Goal: Task Accomplishment & Management: Manage account settings

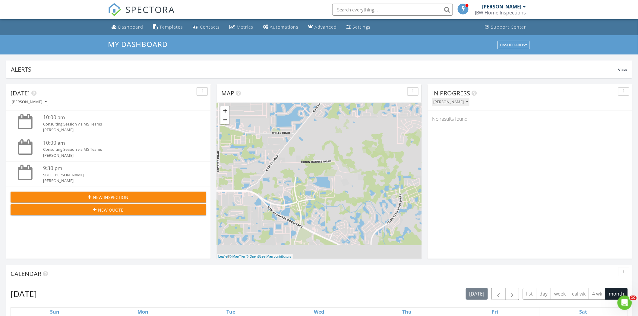
click at [444, 103] on div "[PERSON_NAME]" at bounding box center [450, 102] width 35 height 4
click at [453, 115] on div "All Inspectors" at bounding box center [455, 115] width 37 height 7
click at [475, 119] on div "08/27/25 10:30 am" at bounding box center [529, 118] width 163 height 8
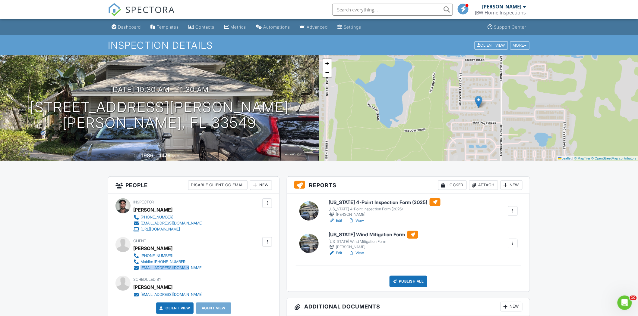
drag, startPoint x: 190, startPoint y: 267, endPoint x: 140, endPoint y: 269, distance: 50.6
click at [140, 269] on div "Client Taylor Withee 813-585-2933 Mobile: 813-585-2933 taylorwithee@gmail.com" at bounding box center [182, 254] width 98 height 34
copy div "[EMAIL_ADDRESS][DOMAIN_NAME]"
click at [140, 121] on h1 "2412 Towery Trail Lutz, FL 33549" at bounding box center [159, 115] width 259 height 32
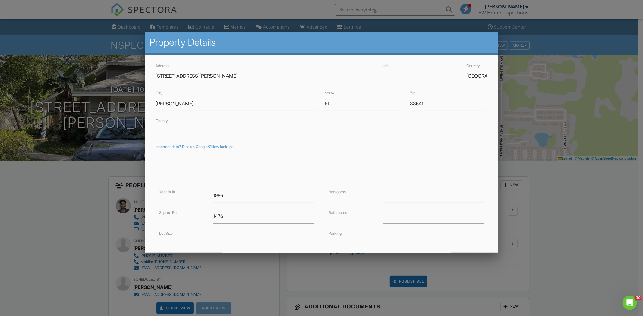
click at [92, 177] on div at bounding box center [321, 168] width 643 height 396
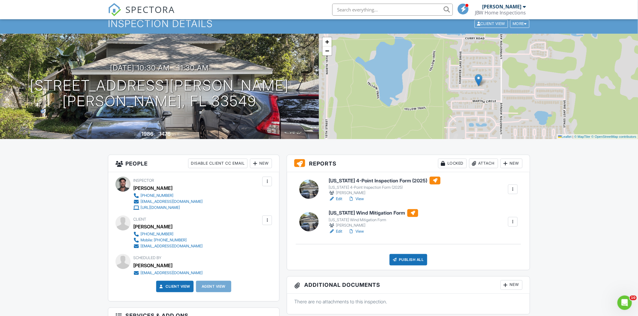
scroll to position [33, 0]
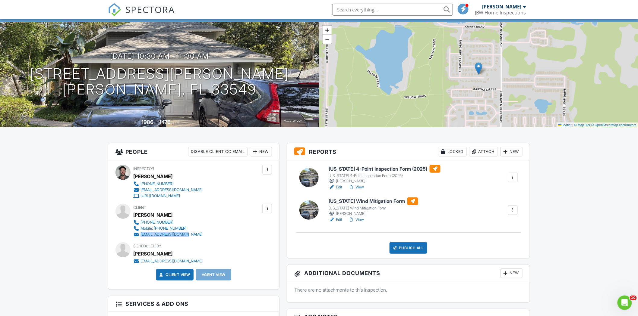
drag, startPoint x: 189, startPoint y: 236, endPoint x: 141, endPoint y: 235, distance: 47.9
click at [141, 235] on div "813-585-2933 Mobile: 813-585-2933 taylorwithee@gmail.com" at bounding box center [170, 229] width 74 height 18
copy div "[EMAIL_ADDRESS][DOMAIN_NAME]"
click at [365, 170] on h6 "[US_STATE] 4-Point Inspection Form (2025)" at bounding box center [385, 169] width 112 height 8
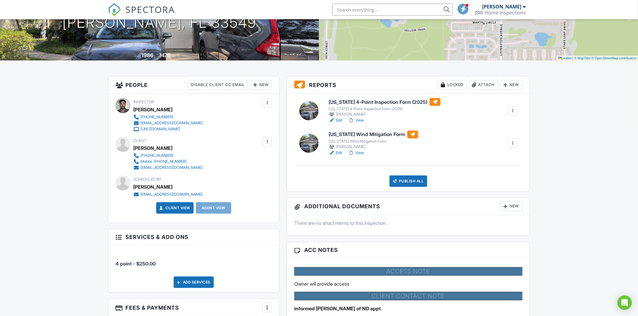
click at [362, 122] on link "View" at bounding box center [356, 121] width 16 height 6
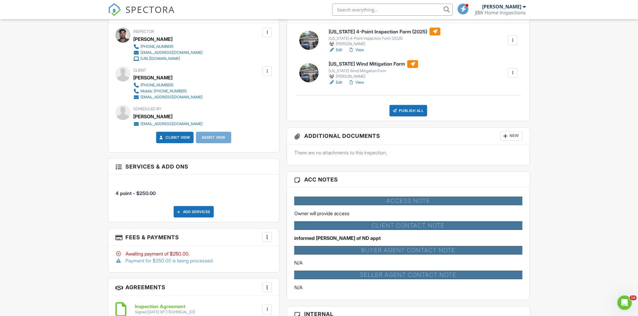
scroll to position [234, 0]
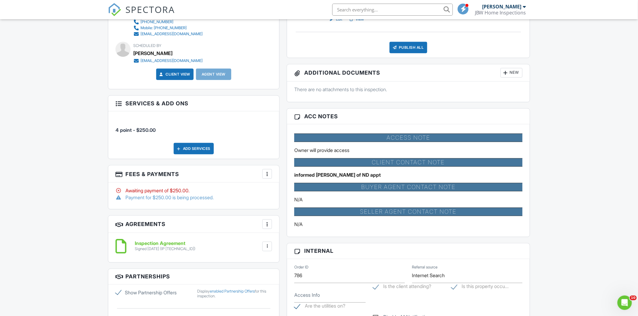
click at [355, 179] on div "Access Note Owner will provide access Client Contact Note informed Joe of ND ap…" at bounding box center [408, 181] width 235 height 104
drag, startPoint x: 293, startPoint y: 173, endPoint x: 349, endPoint y: 176, distance: 56.5
click at [349, 176] on div "Access Note Owner will provide access Client Contact Note informed Joe of ND ap…" at bounding box center [408, 181] width 235 height 104
click at [354, 176] on p "informed Joe of ND appt" at bounding box center [408, 175] width 228 height 7
drag, startPoint x: 294, startPoint y: 222, endPoint x: 308, endPoint y: 225, distance: 13.8
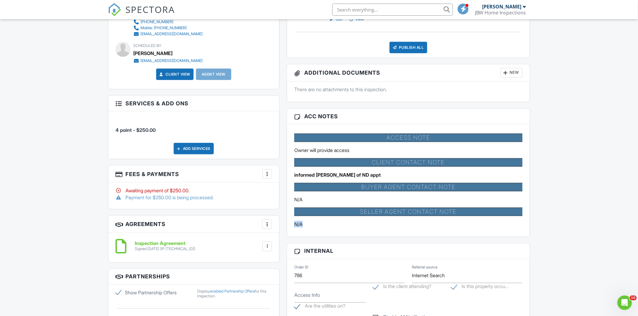
click at [308, 225] on p "N/A" at bounding box center [408, 224] width 228 height 7
click at [313, 225] on p "N/A" at bounding box center [408, 224] width 228 height 7
drag, startPoint x: 295, startPoint y: 197, endPoint x: 305, endPoint y: 201, distance: 10.0
click at [305, 201] on p "N/A" at bounding box center [408, 200] width 228 height 7
click at [313, 203] on p "N/A" at bounding box center [408, 200] width 228 height 7
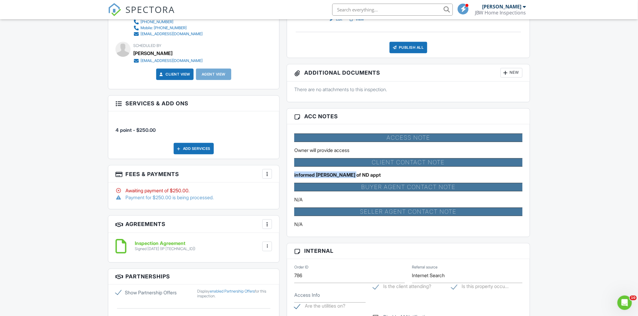
drag, startPoint x: 294, startPoint y: 172, endPoint x: 357, endPoint y: 176, distance: 63.1
click at [357, 176] on div "Access Note Owner will provide access Client Contact Note informed Joe of ND ap…" at bounding box center [408, 181] width 235 height 104
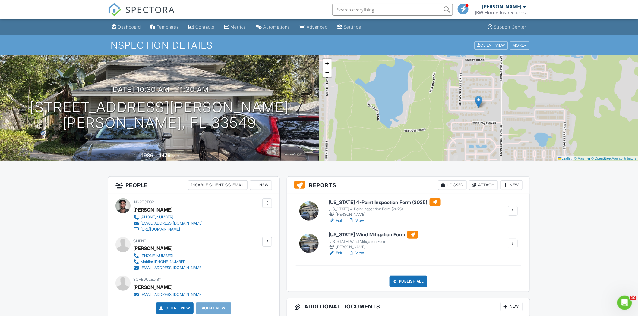
scroll to position [33, 0]
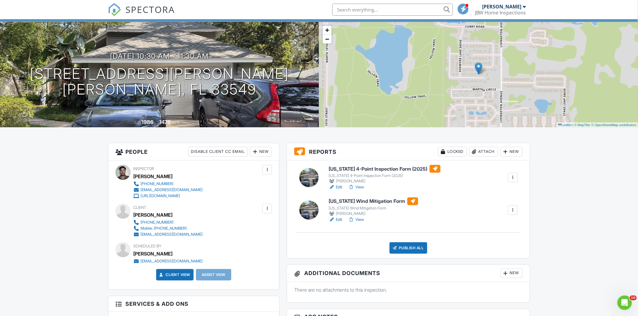
click at [360, 186] on link "View" at bounding box center [356, 187] width 16 height 6
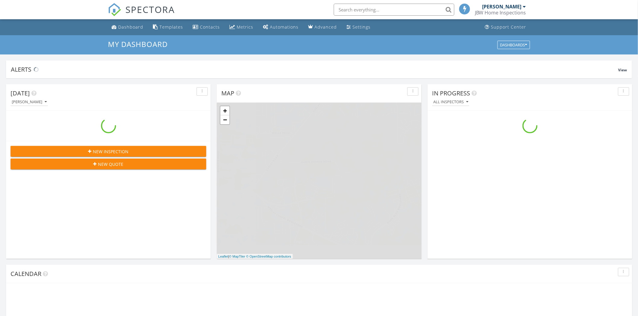
scroll to position [559, 649]
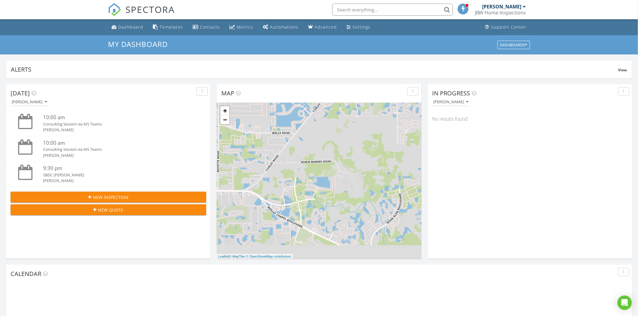
click at [355, 11] on input "text" at bounding box center [392, 10] width 121 height 12
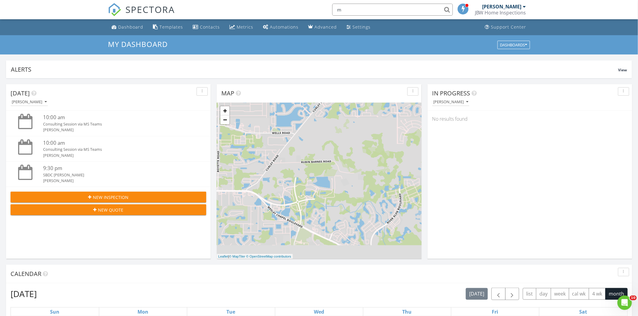
scroll to position [0, 0]
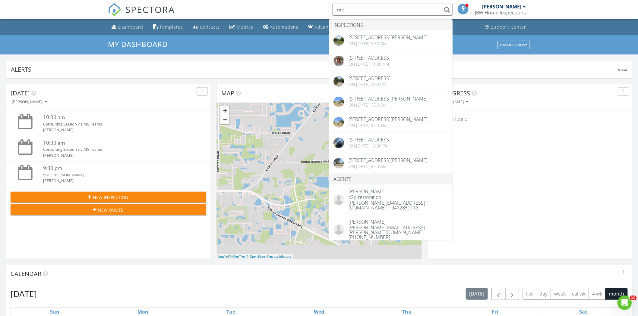
type input "m"
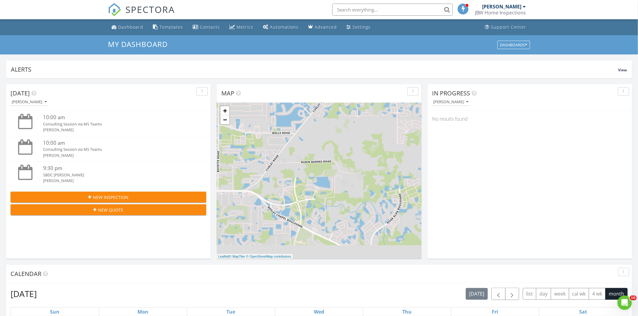
type input "b"
click at [357, 12] on input "text" at bounding box center [392, 10] width 121 height 12
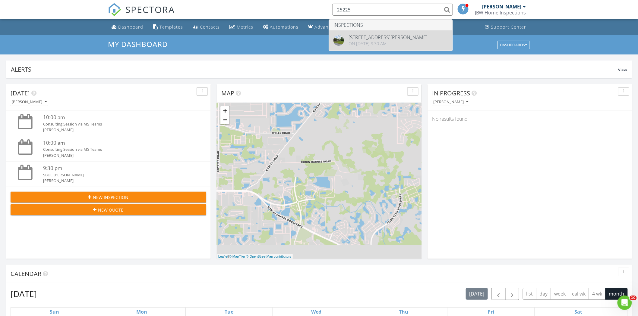
type input "25225"
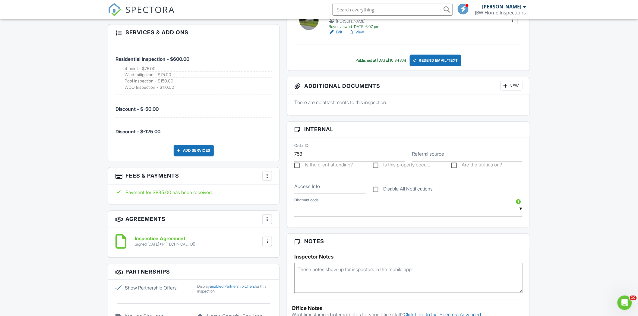
drag, startPoint x: 124, startPoint y: 70, endPoint x: 179, endPoint y: 88, distance: 58.0
click at [179, 88] on li "Residential Inspection - $600.00 4 point - $75.00 Wind mitigation - $75.00 Pool…" at bounding box center [193, 70] width 156 height 50
click at [180, 97] on li "Discount - $-50.00" at bounding box center [193, 106] width 156 height 23
click at [269, 176] on div "More" at bounding box center [267, 176] width 10 height 10
click at [120, 288] on label "Show Partnership Offers" at bounding box center [152, 288] width 75 height 7
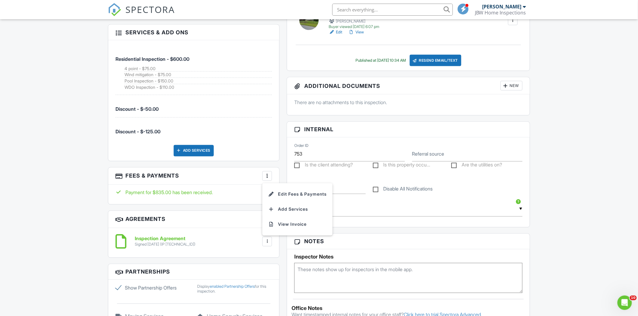
checkbox input "false"
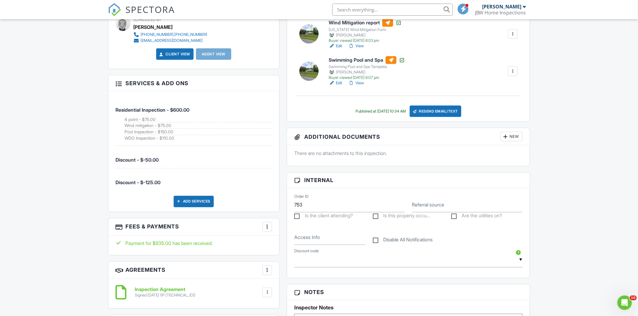
scroll to position [268, 0]
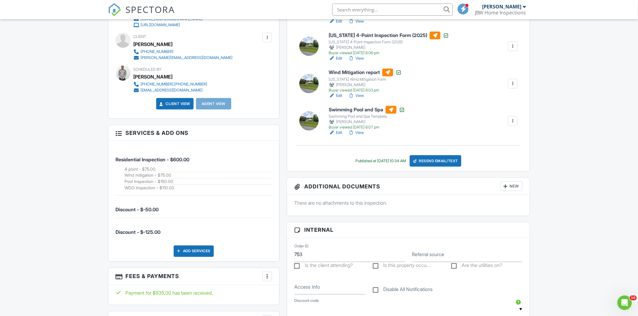
drag, startPoint x: 173, startPoint y: 159, endPoint x: 195, endPoint y: 160, distance: 22.0
click at [195, 160] on li "Residential Inspection - $600.00 4 point - $75.00 Wind mitigation - $75.00 Pool…" at bounding box center [193, 171] width 156 height 50
click at [202, 159] on li "Residential Inspection - $600.00 4 point - $75.00 Wind mitigation - $75.00 Pool…" at bounding box center [193, 171] width 156 height 50
click at [185, 206] on span "Discount - $-50.00" at bounding box center [193, 207] width 156 height 12
drag, startPoint x: 172, startPoint y: 157, endPoint x: 209, endPoint y: 169, distance: 39.5
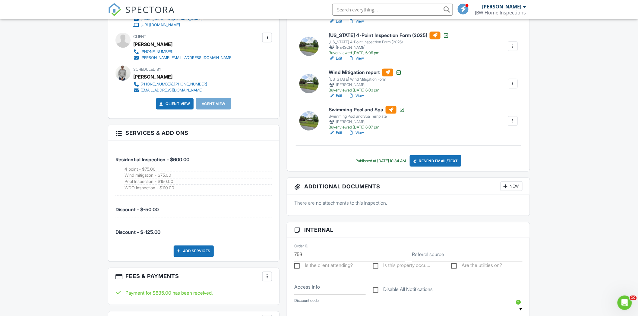
click at [209, 169] on li "Residential Inspection - $600.00 4 point - $75.00 Wind mitigation - $75.00 Pool…" at bounding box center [193, 171] width 156 height 50
click at [215, 165] on li "Residential Inspection - $600.00 4 point - $75.00 Wind mitigation - $75.00 Pool…" at bounding box center [193, 171] width 156 height 50
click at [170, 162] on span "Residential Inspection - $600.00" at bounding box center [152, 160] width 74 height 6
drag, startPoint x: 122, startPoint y: 168, endPoint x: 180, endPoint y: 187, distance: 61.4
click at [180, 186] on li "Residential Inspection - $600.00 4 point - $75.00 Wind mitigation - $75.00 Pool…" at bounding box center [193, 171] width 156 height 50
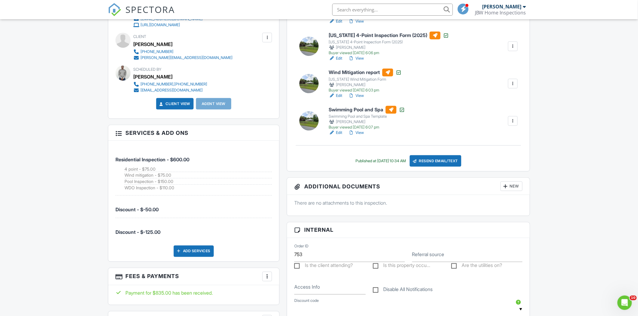
click at [178, 190] on li "WDO Inspection - $110.00" at bounding box center [197, 188] width 147 height 6
drag, startPoint x: 185, startPoint y: 208, endPoint x: 178, endPoint y: 206, distance: 7.2
click at [184, 209] on li "Discount - $-50.00" at bounding box center [193, 207] width 156 height 23
click at [160, 189] on li "WDO Inspection - $110.00" at bounding box center [197, 188] width 147 height 6
drag, startPoint x: 176, startPoint y: 189, endPoint x: 129, endPoint y: 170, distance: 50.9
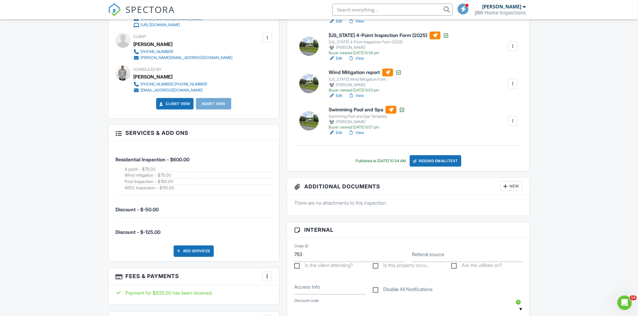
click at [119, 170] on li "Residential Inspection - $600.00 4 point - $75.00 Wind mitigation - $75.00 Pool…" at bounding box center [193, 171] width 156 height 50
click at [173, 165] on li "Residential Inspection - $600.00 4 point - $75.00 Wind mitigation - $75.00 Pool…" at bounding box center [193, 171] width 156 height 50
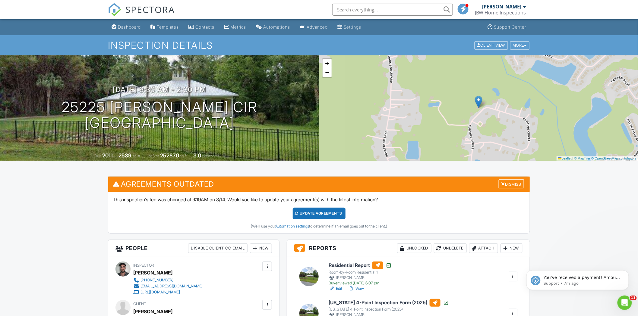
scroll to position [0, 0]
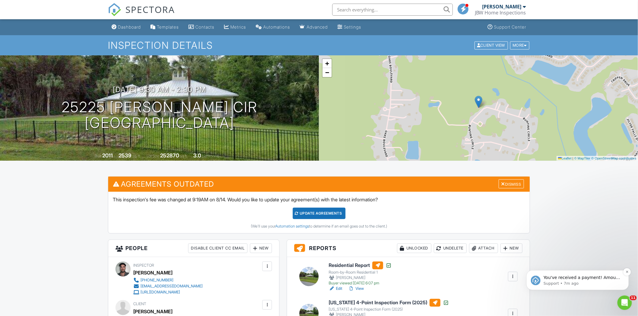
click at [566, 281] on p "Support • 7m ago" at bounding box center [582, 283] width 78 height 5
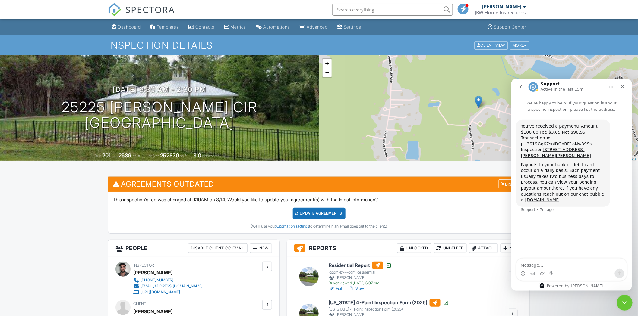
click at [624, 302] on icon "Close Intercom Messenger" at bounding box center [623, 302] width 4 height 2
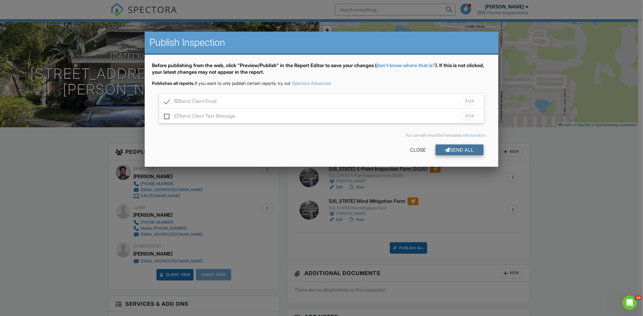
click at [447, 151] on div at bounding box center [447, 150] width 5 height 5
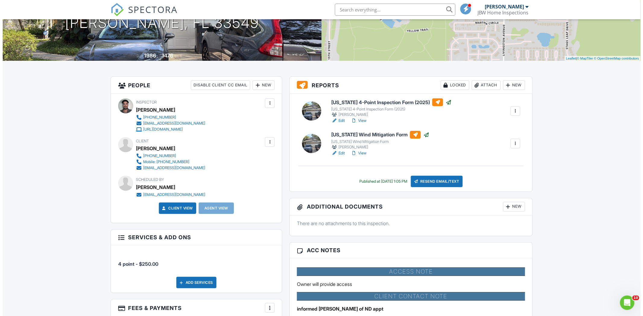
scroll to position [33, 0]
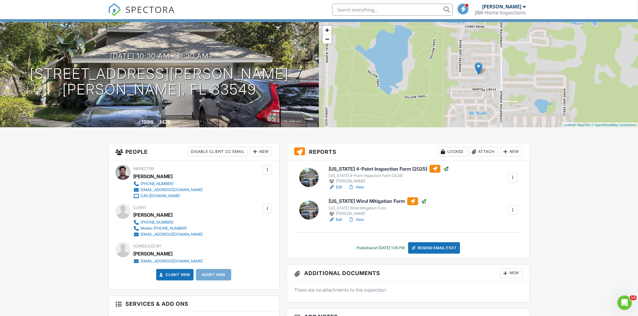
click at [445, 153] on div "Locked" at bounding box center [452, 152] width 29 height 10
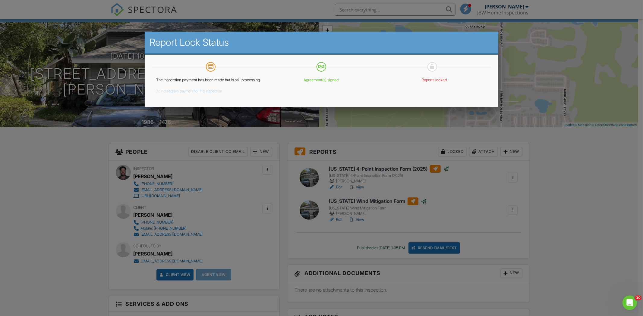
click at [181, 94] on button "Do not require payment for this inspection." at bounding box center [190, 89] width 68 height 7
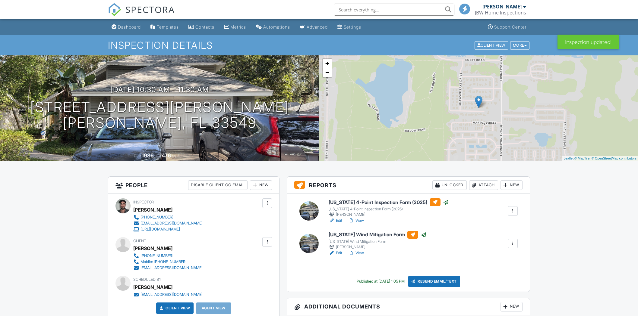
scroll to position [167, 0]
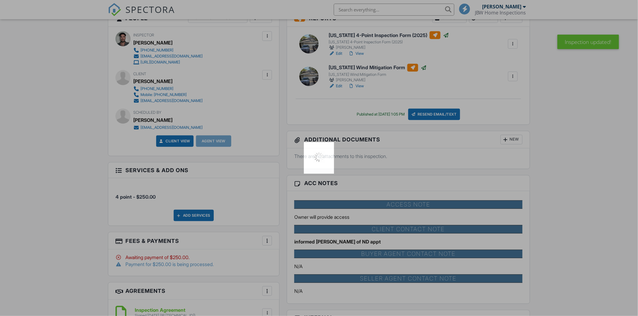
scroll to position [0, 0]
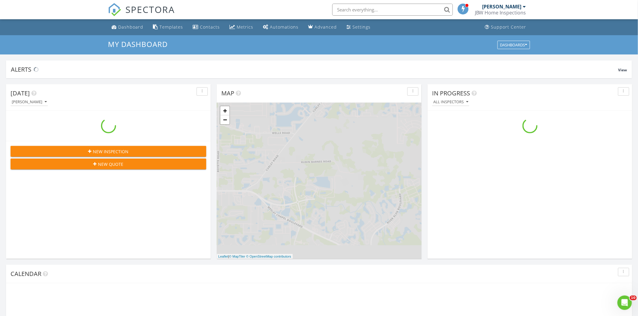
scroll to position [559, 649]
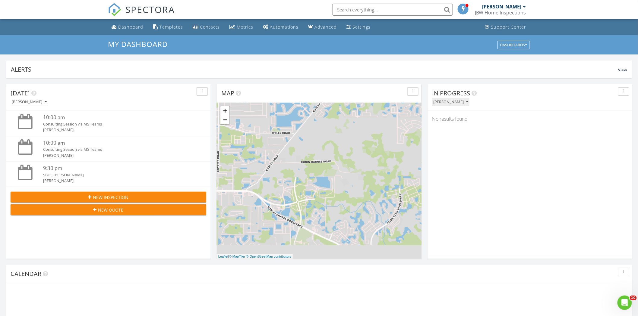
click at [439, 101] on div "[PERSON_NAME]" at bounding box center [450, 102] width 35 height 4
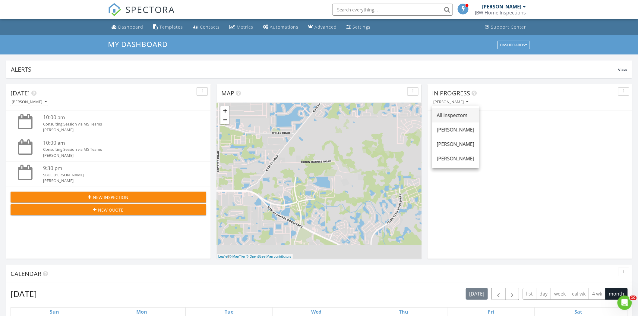
click at [446, 114] on div "All Inspectors" at bounding box center [455, 115] width 37 height 7
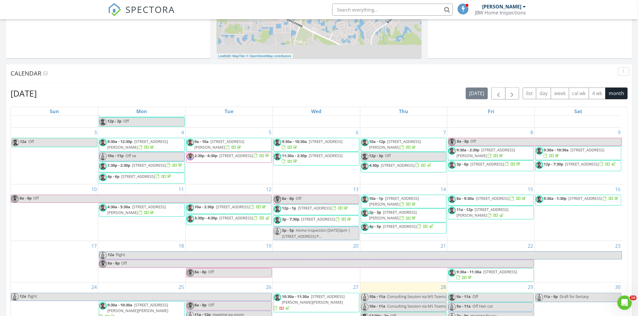
scroll to position [86, 0]
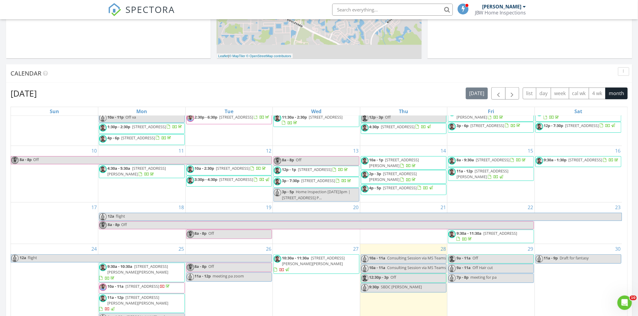
click at [158, 305] on span "4635 Rolling Greene Dr, Wesley Chapel 33543" at bounding box center [137, 300] width 61 height 11
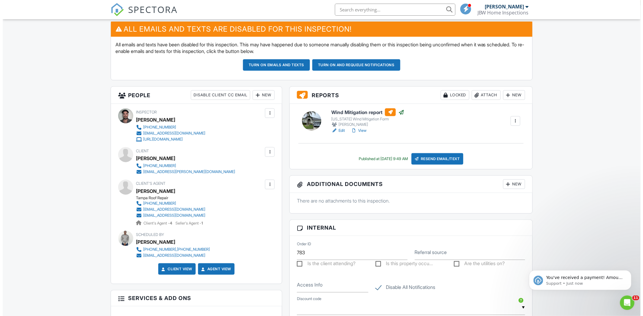
scroll to position [167, 0]
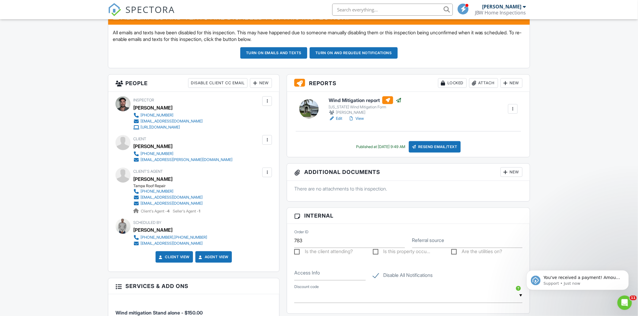
click at [433, 147] on div "Resend Email/Text" at bounding box center [435, 146] width 52 height 11
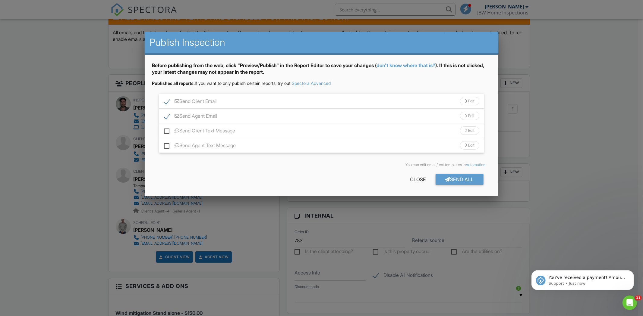
click at [168, 115] on label "Send Agent Email" at bounding box center [190, 117] width 53 height 8
checkbox input "false"
click at [166, 131] on label "Send Client Text Message" at bounding box center [199, 132] width 71 height 8
click at [166, 130] on input "Send Client Text Message" at bounding box center [166, 128] width 4 height 4
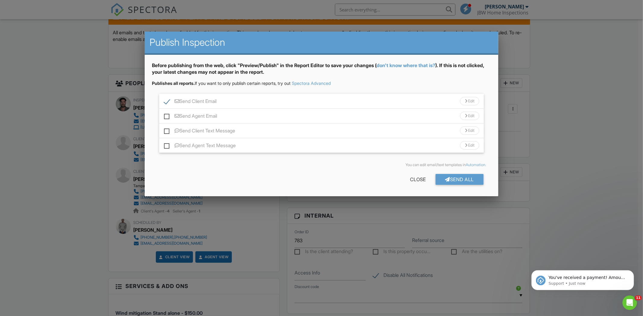
checkbox input "true"
click at [442, 179] on div "Send All" at bounding box center [459, 179] width 48 height 11
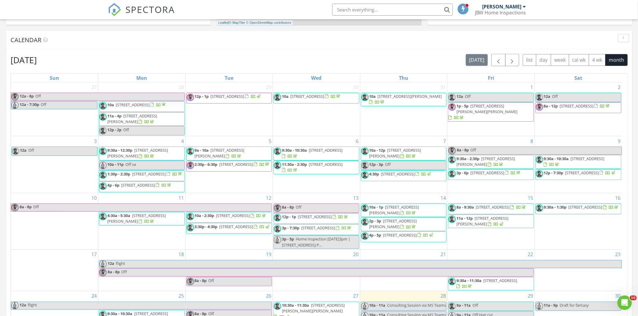
scroll to position [86, 0]
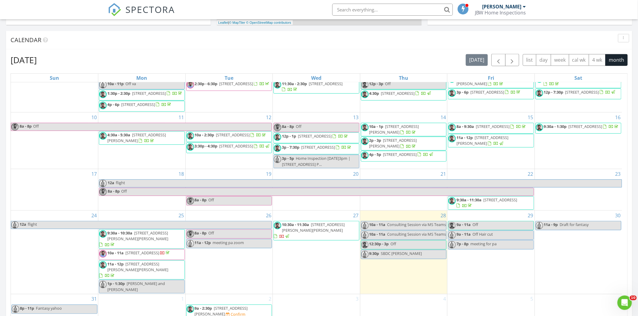
click at [228, 308] on span "21837 Briske Morning Ave, Land O' Lakes 34637" at bounding box center [221, 311] width 53 height 11
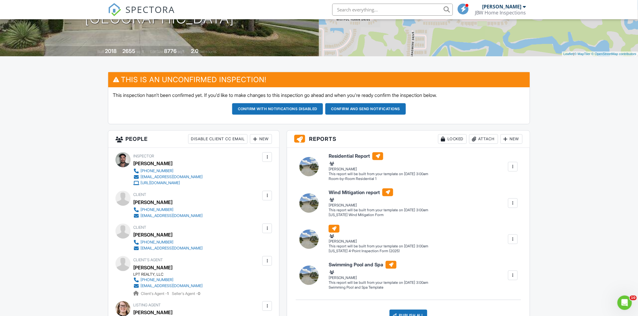
scroll to position [100, 0]
